Goal: Information Seeking & Learning: Learn about a topic

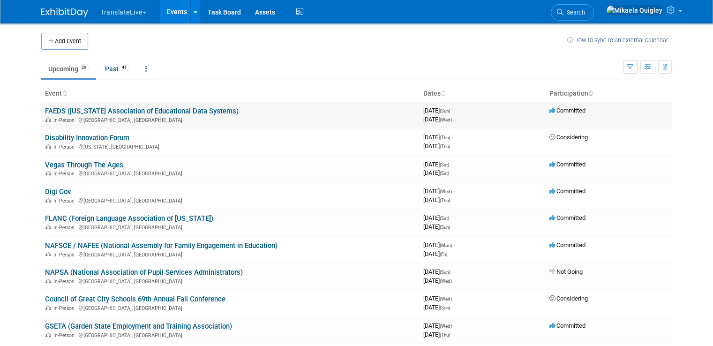
click at [134, 111] on link "FAEDS ([US_STATE] Association of Educational Data Systems)" at bounding box center [142, 111] width 194 height 8
click at [120, 217] on link "FLANC (Foreign Language Association of [US_STATE])" at bounding box center [129, 218] width 168 height 8
click at [62, 244] on link "NAFSCE / NAFEE (National Assembly for Family Engagement in Education)" at bounding box center [161, 245] width 232 height 8
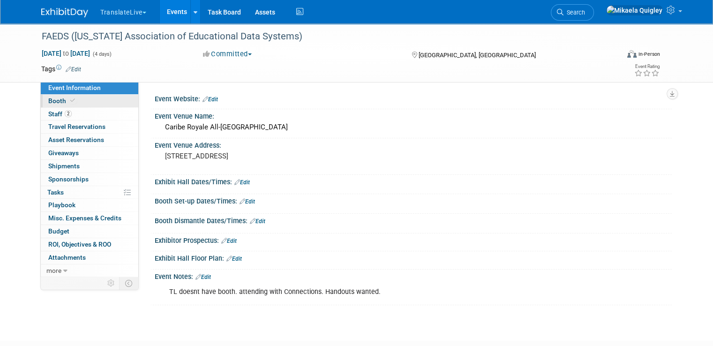
click at [52, 99] on span "Booth" at bounding box center [62, 100] width 29 height 7
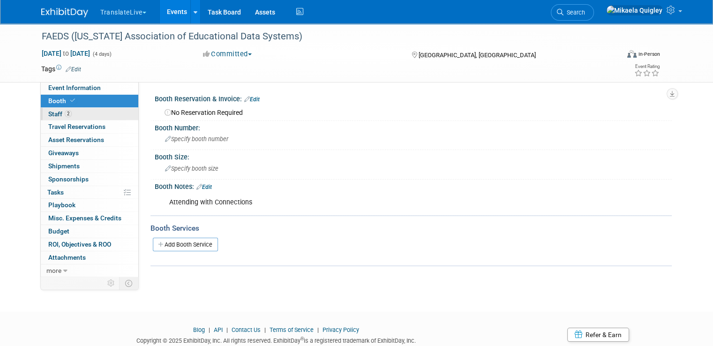
click at [78, 112] on link "2 Staff 2" at bounding box center [89, 114] width 97 height 13
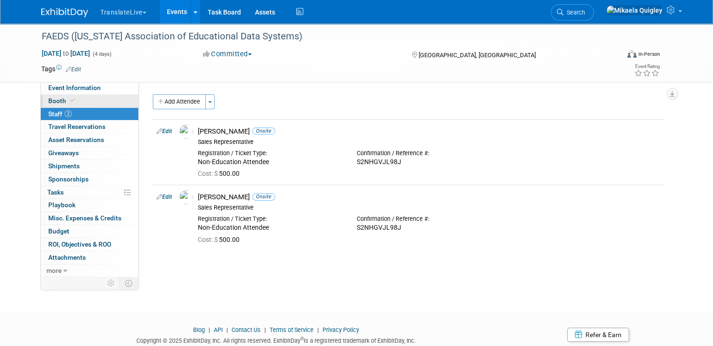
click at [79, 98] on link "Booth" at bounding box center [89, 101] width 97 height 13
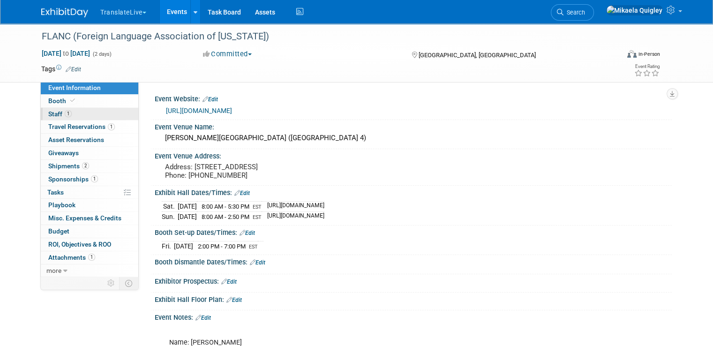
click at [82, 116] on link "1 Staff 1" at bounding box center [89, 114] width 97 height 13
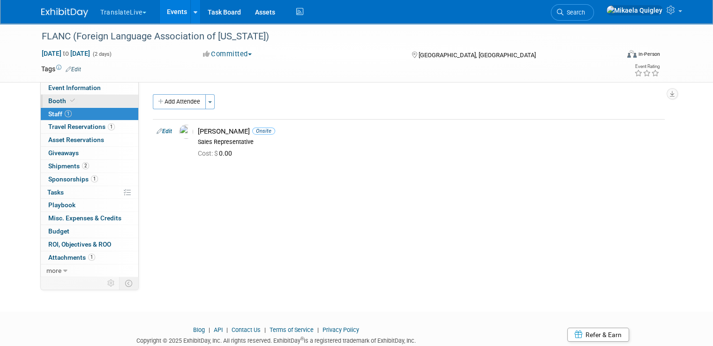
click at [84, 100] on link "Booth" at bounding box center [89, 101] width 97 height 13
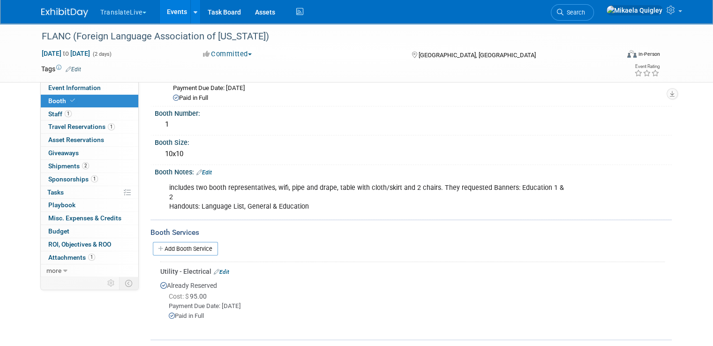
scroll to position [42, 0]
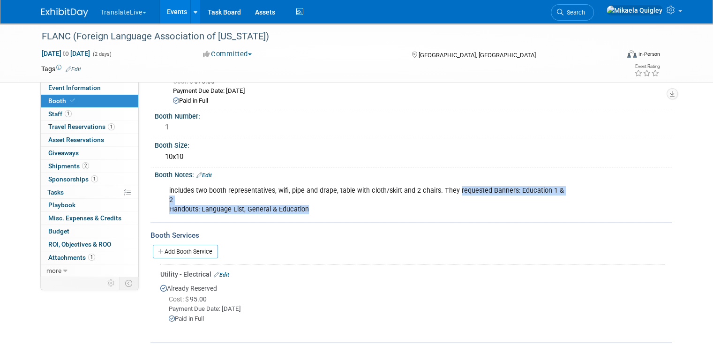
drag, startPoint x: 448, startPoint y: 189, endPoint x: 474, endPoint y: 199, distance: 28.6
click at [474, 199] on div "includes two booth representatives, wifi, pipe and drape, table with cloth/skir…" at bounding box center [367, 199] width 409 height 37
copy div "requested Banners: Education 1 & 2 Handouts: Language List, General & Education"
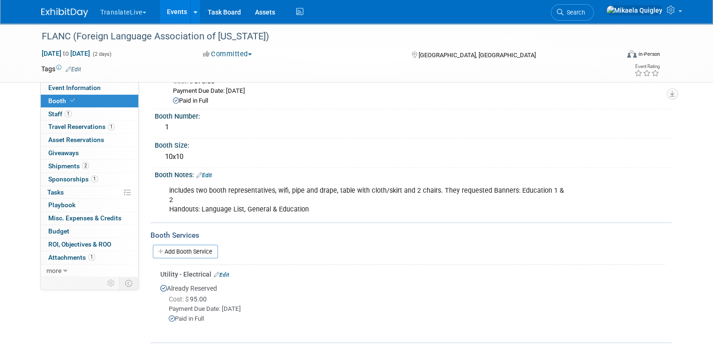
click at [399, 171] on div "Booth Notes: Edit" at bounding box center [413, 174] width 517 height 12
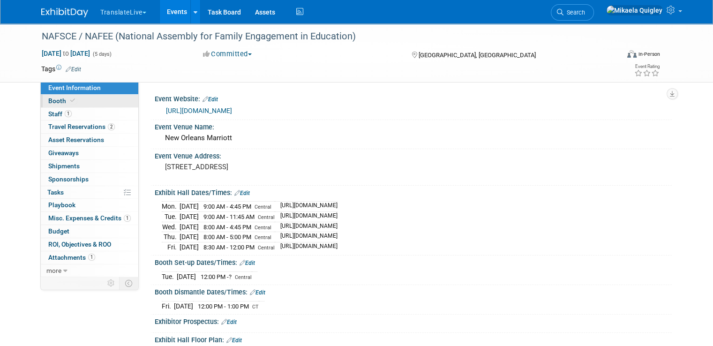
click at [80, 98] on link "Booth" at bounding box center [89, 101] width 97 height 13
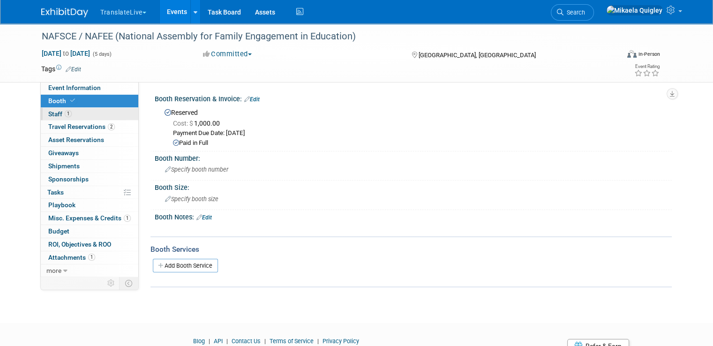
click at [80, 111] on link "1 Staff 1" at bounding box center [89, 114] width 97 height 13
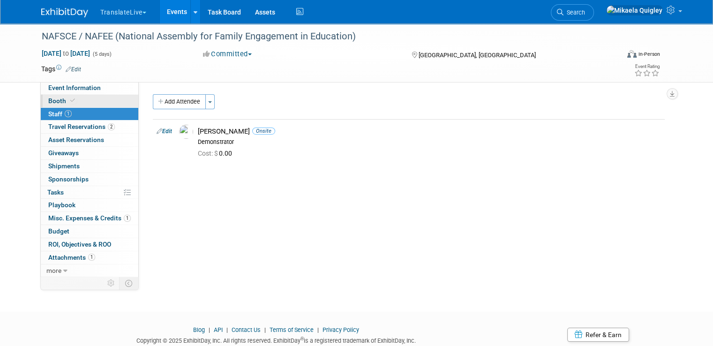
click at [80, 99] on link "Booth" at bounding box center [89, 101] width 97 height 13
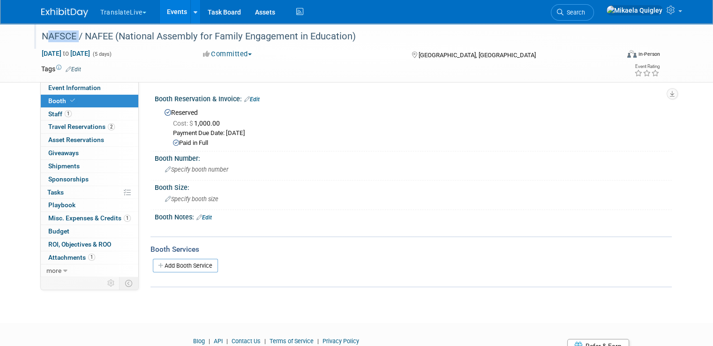
drag, startPoint x: 49, startPoint y: 37, endPoint x: 68, endPoint y: 36, distance: 19.2
click at [68, 36] on div "NAFSCE / NAFEE (National Assembly for Family Engagement in Education)" at bounding box center [322, 36] width 569 height 17
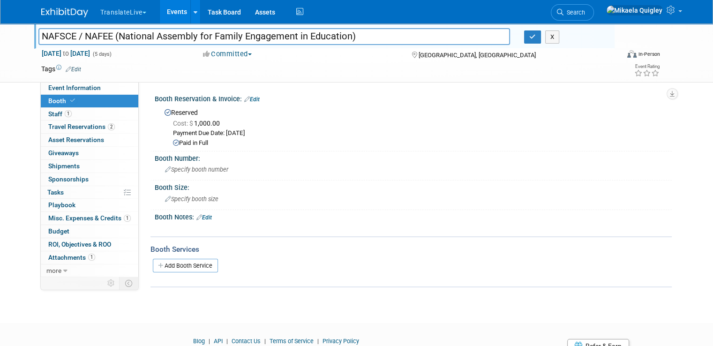
drag, startPoint x: 32, startPoint y: 36, endPoint x: 76, endPoint y: 36, distance: 44.1
click at [76, 36] on input "NAFSCE / NAFEE (National Assembly for Family Engagement in Education)" at bounding box center [274, 36] width 472 height 16
click at [3, 70] on div "NAFSCE / NAFEE (National Assembly for Family Engagement in Education) NAFSCE / …" at bounding box center [356, 52] width 713 height 59
click at [556, 38] on button "X" at bounding box center [552, 36] width 15 height 13
